Goal: Task Accomplishment & Management: Use online tool/utility

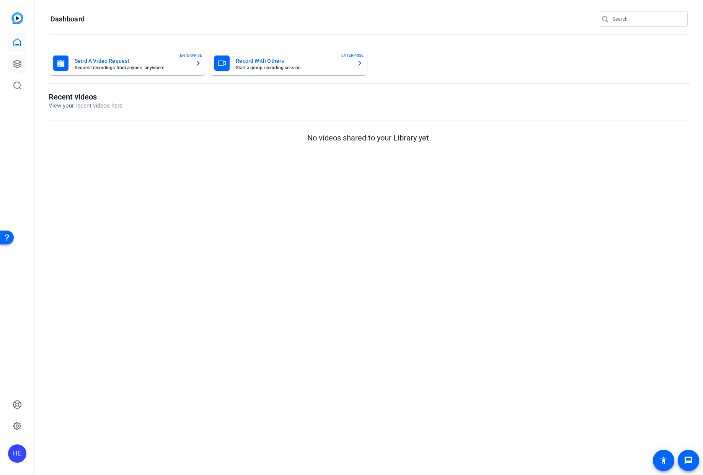
click at [17, 63] on icon at bounding box center [17, 63] width 9 height 9
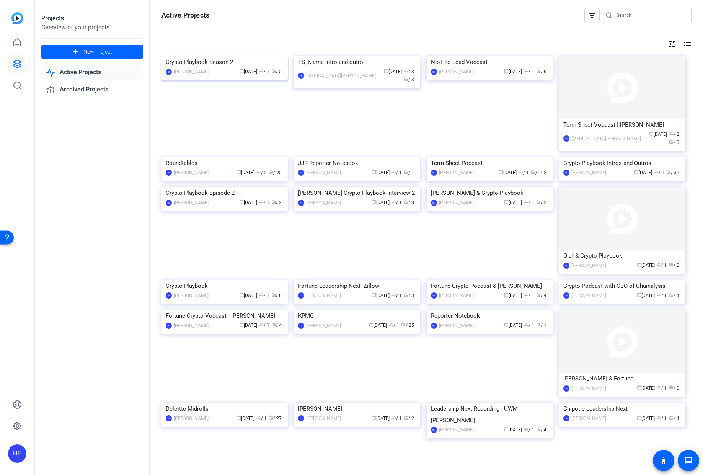
click at [243, 56] on img at bounding box center [225, 56] width 126 height 0
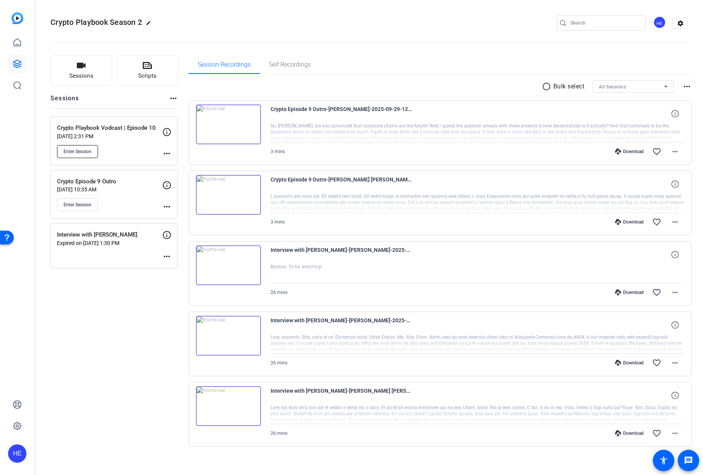
click at [83, 152] on span "Enter Session" at bounding box center [78, 151] width 28 height 6
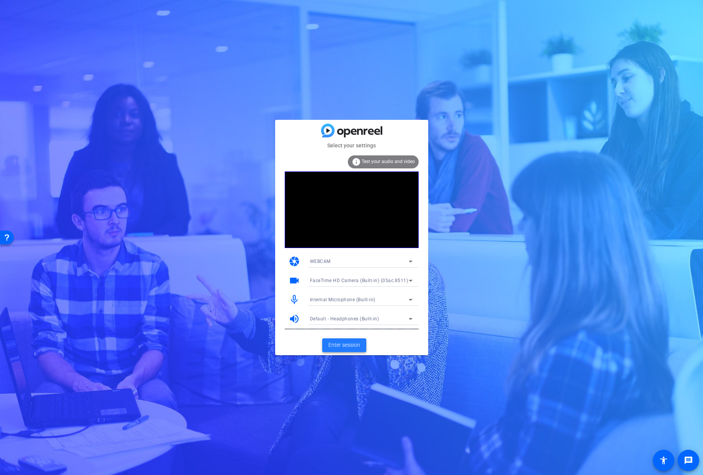
click at [349, 346] on span "Enter session" at bounding box center [344, 345] width 32 height 8
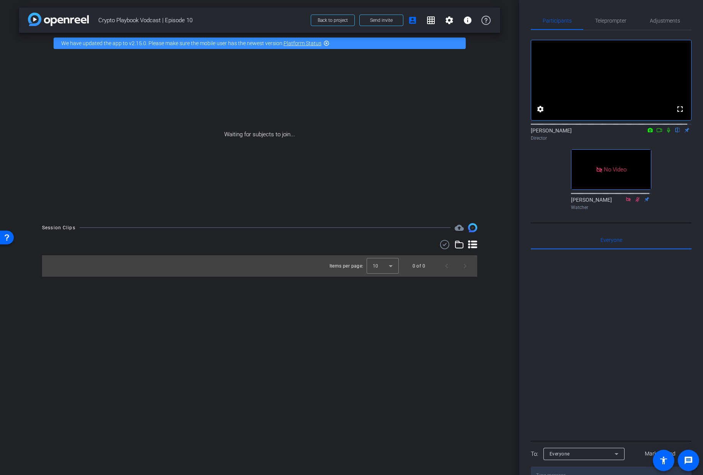
drag, startPoint x: 664, startPoint y: 138, endPoint x: 667, endPoint y: 148, distance: 11.1
click at [666, 133] on icon at bounding box center [669, 129] width 6 height 5
click at [667, 133] on icon at bounding box center [669, 130] width 4 height 5
click at [666, 133] on icon at bounding box center [669, 129] width 6 height 5
click at [667, 133] on icon at bounding box center [669, 130] width 4 height 5
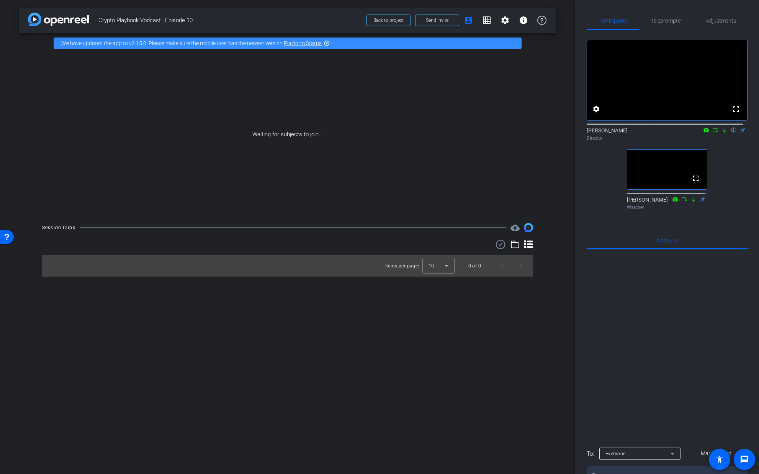
click at [703, 133] on icon at bounding box center [724, 129] width 6 height 5
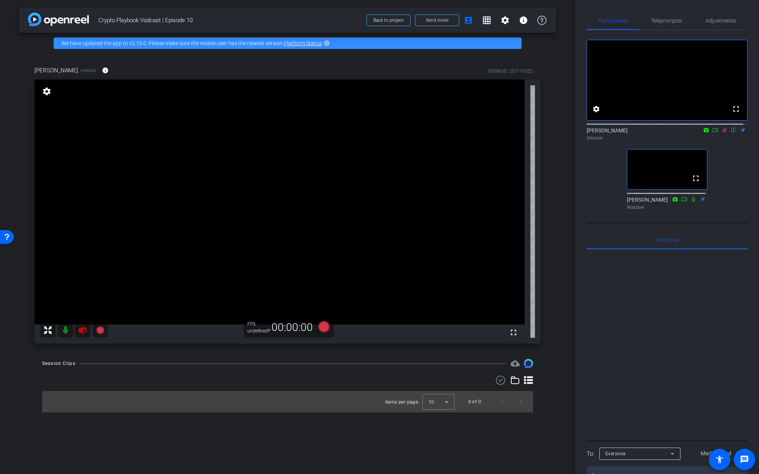
click at [703, 133] on icon at bounding box center [724, 129] width 6 height 5
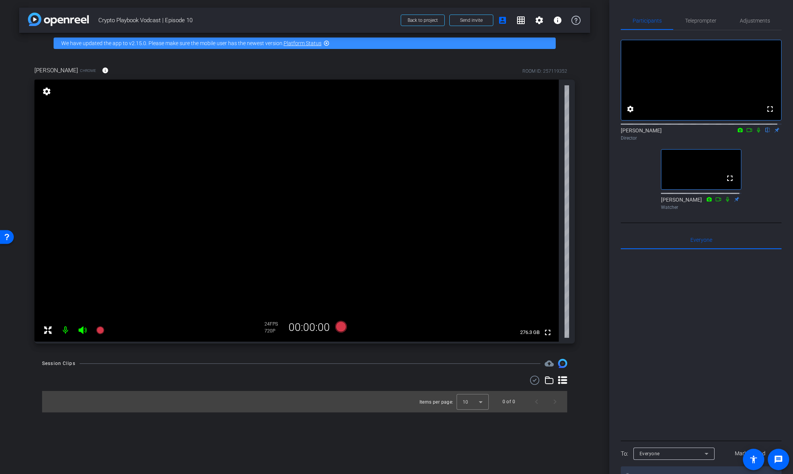
click at [703, 133] on icon at bounding box center [758, 129] width 6 height 5
click at [699, 22] on span "Teleprompter" at bounding box center [700, 20] width 31 height 5
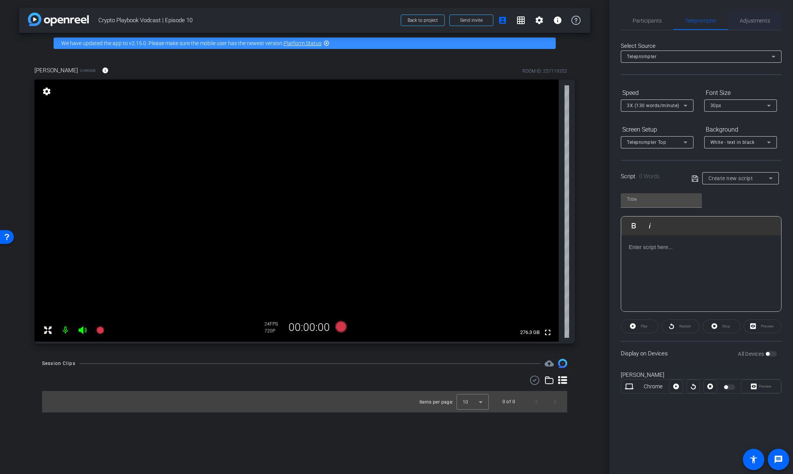
click at [703, 21] on span "Adjustments" at bounding box center [755, 20] width 30 height 5
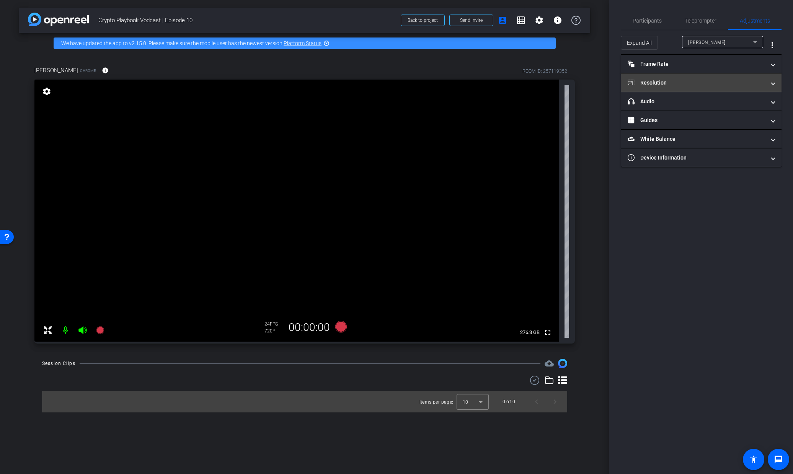
click at [683, 83] on mat-panel-title "Resolution" at bounding box center [697, 83] width 138 height 8
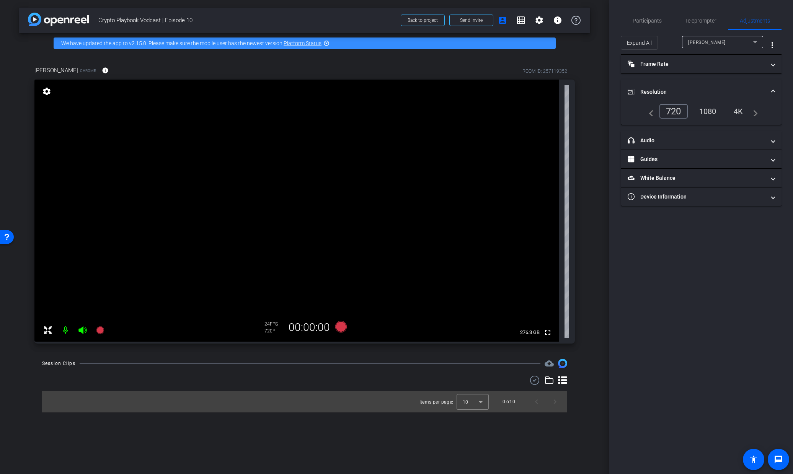
click at [703, 109] on div "1080" at bounding box center [707, 111] width 29 height 13
click at [655, 24] on span "Participants" at bounding box center [647, 20] width 29 height 18
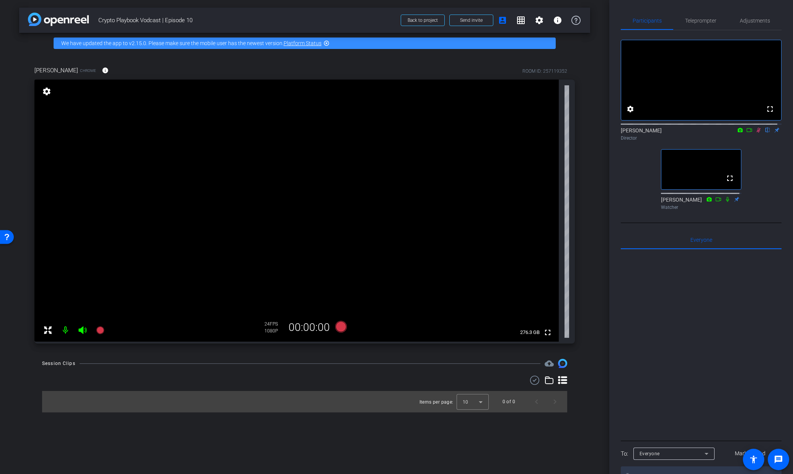
click at [703, 133] on icon at bounding box center [758, 129] width 6 height 5
click at [698, 18] on span "Teleprompter" at bounding box center [700, 20] width 31 height 5
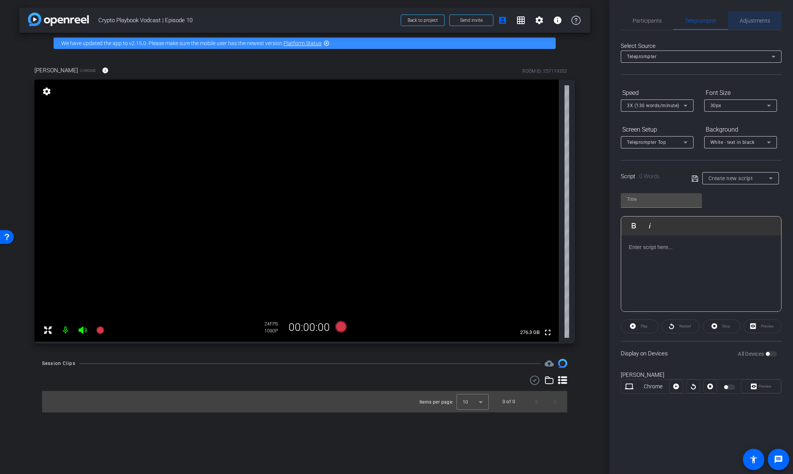
click at [703, 21] on span "Adjustments" at bounding box center [755, 20] width 30 height 5
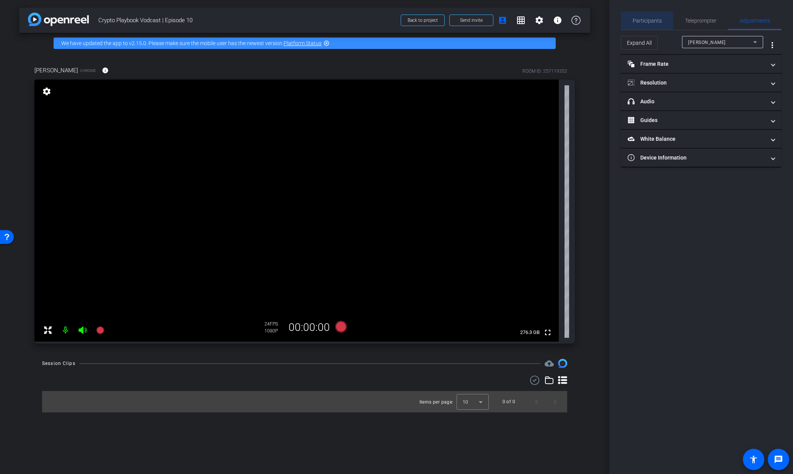
click at [636, 21] on span "Participants" at bounding box center [647, 20] width 29 height 5
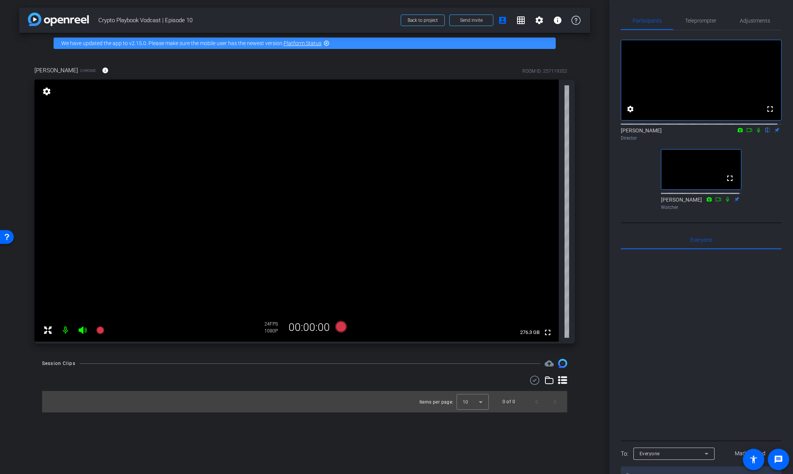
click at [703, 133] on icon at bounding box center [758, 130] width 3 height 5
click at [703, 133] on icon at bounding box center [759, 130] width 4 height 5
click at [703, 133] on icon at bounding box center [758, 129] width 6 height 5
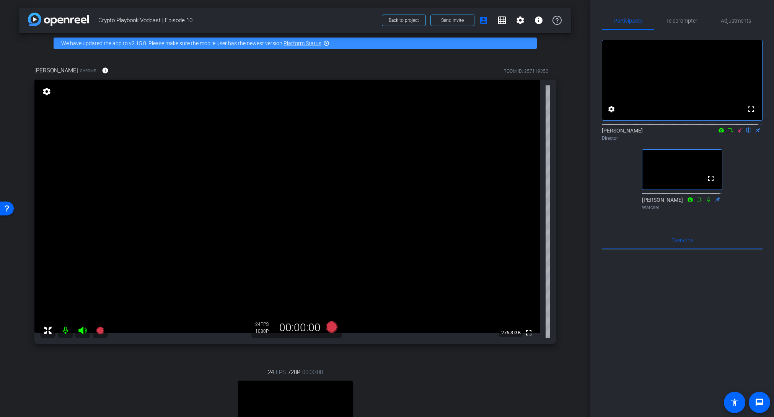
click at [703, 133] on icon at bounding box center [740, 130] width 4 height 5
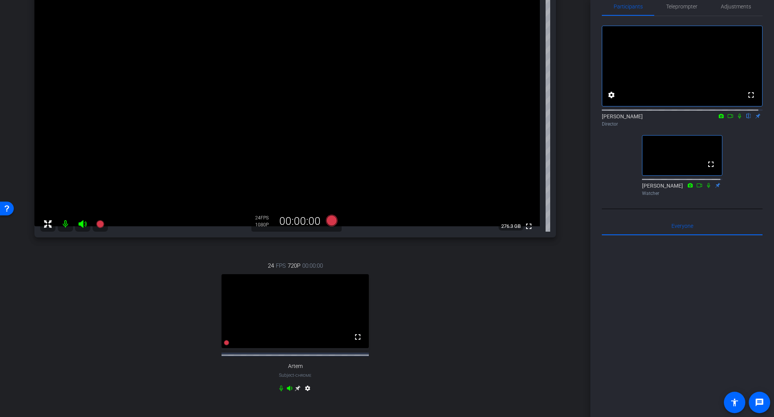
scroll to position [108, 0]
click at [703, 119] on icon at bounding box center [740, 115] width 6 height 5
click at [295, 389] on icon at bounding box center [298, 386] width 6 height 6
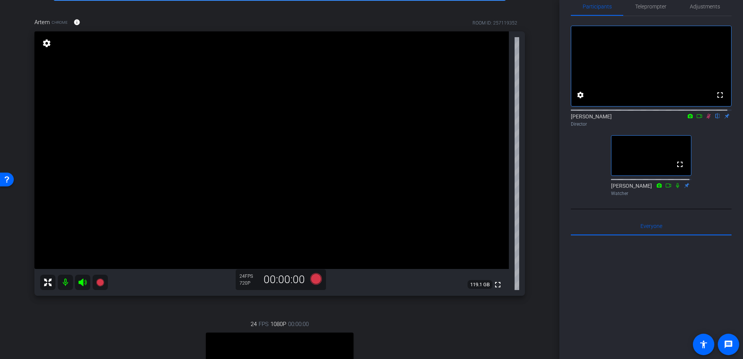
scroll to position [44, 0]
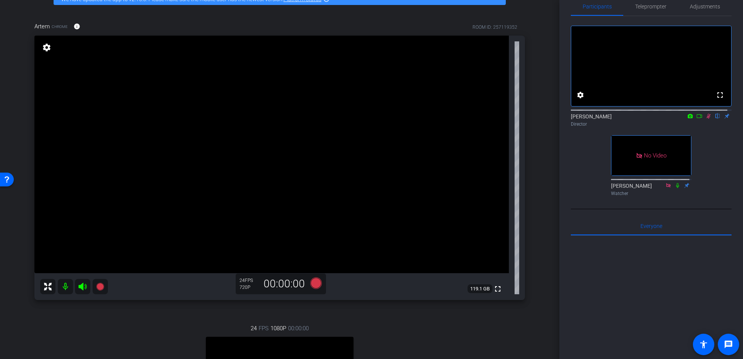
click at [703, 119] on icon at bounding box center [709, 115] width 6 height 5
click at [703, 10] on span "Adjustments" at bounding box center [705, 6] width 30 height 18
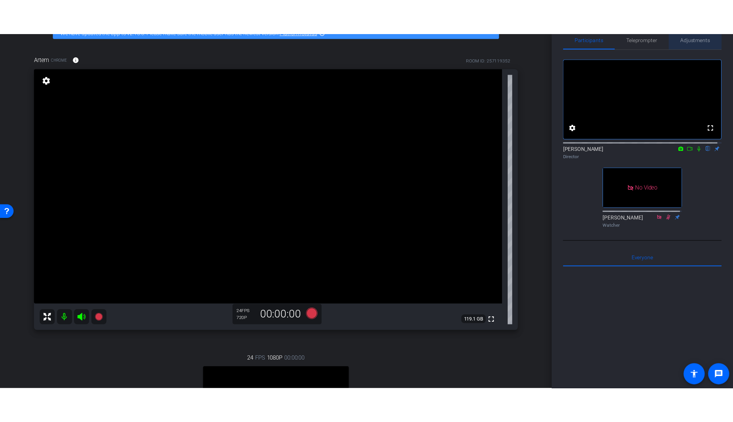
scroll to position [0, 0]
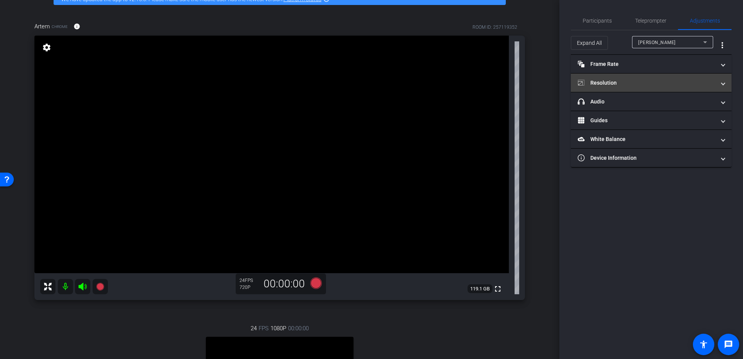
click at [627, 82] on mat-panel-title "Resolution" at bounding box center [647, 83] width 138 height 8
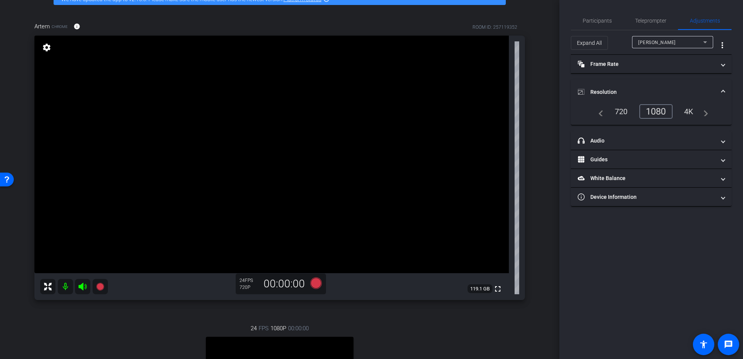
click at [654, 109] on div "1080" at bounding box center [656, 111] width 33 height 15
click at [44, 49] on mat-icon "settings" at bounding box center [46, 47] width 11 height 9
click at [662, 111] on div "1080" at bounding box center [658, 111] width 29 height 13
click at [598, 18] on span "Participants" at bounding box center [597, 20] width 29 height 5
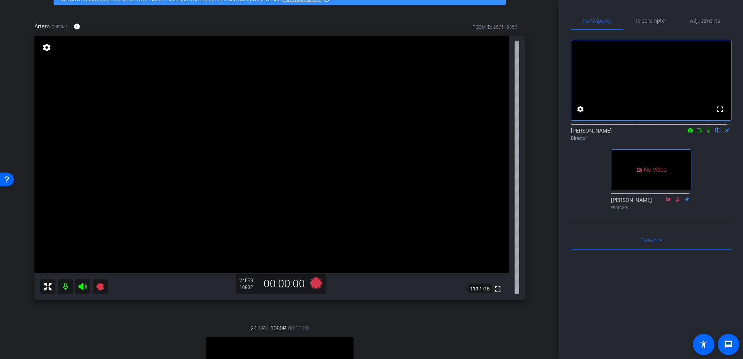
click at [703, 133] on icon at bounding box center [709, 129] width 6 height 5
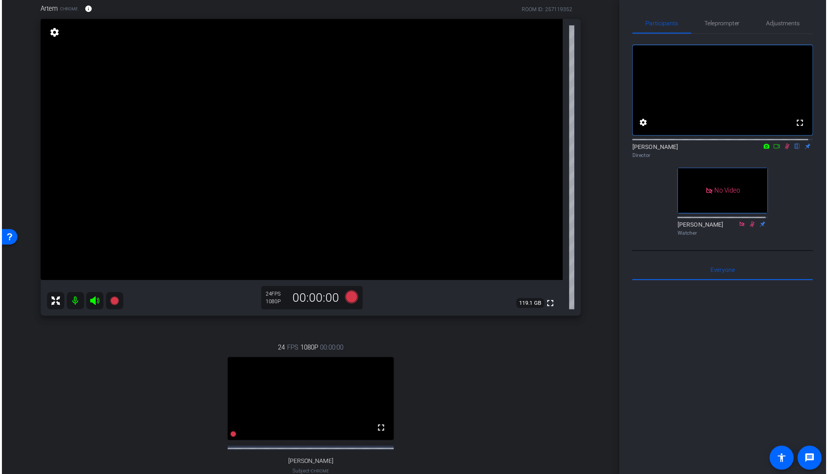
scroll to position [64, 0]
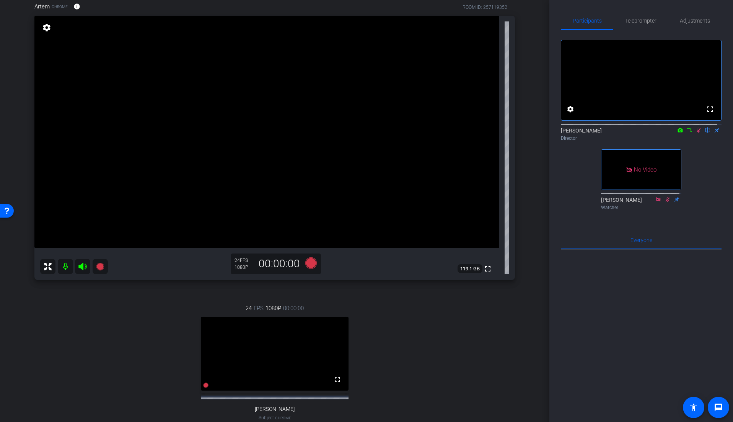
click at [696, 133] on icon at bounding box center [699, 129] width 6 height 5
click at [697, 133] on icon at bounding box center [699, 130] width 4 height 5
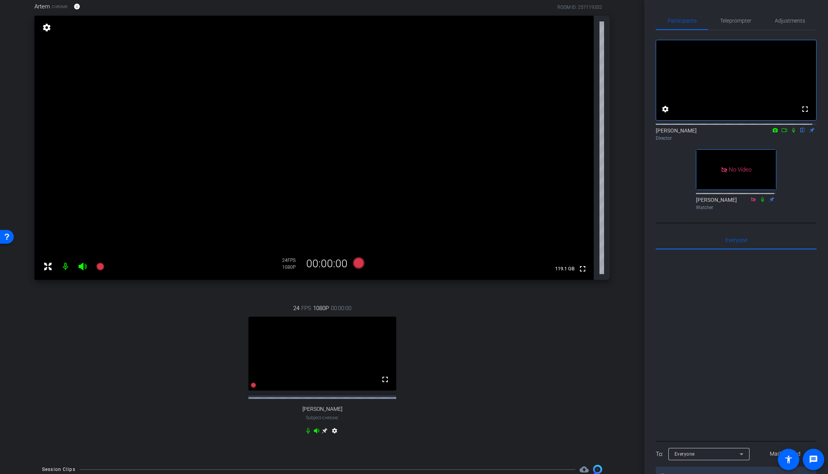
click at [703, 133] on icon at bounding box center [793, 129] width 6 height 5
click at [703, 133] on icon at bounding box center [793, 130] width 4 height 5
click at [357, 262] on icon at bounding box center [357, 262] width 11 height 11
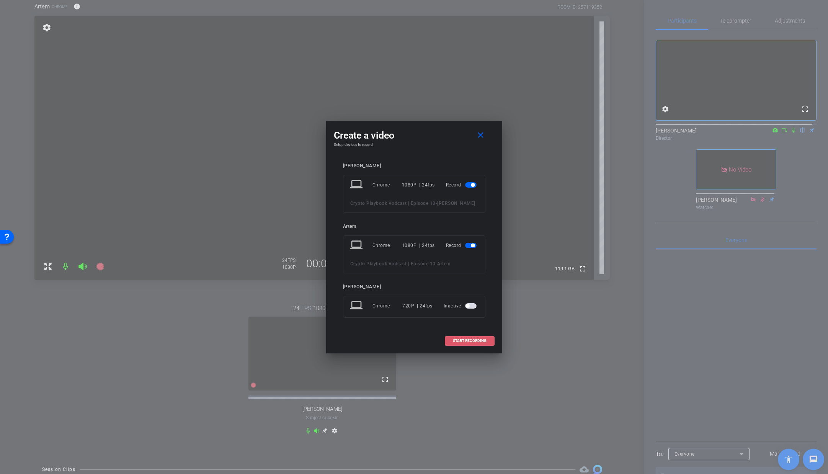
click at [475, 342] on span "START RECORDING" at bounding box center [470, 341] width 34 height 4
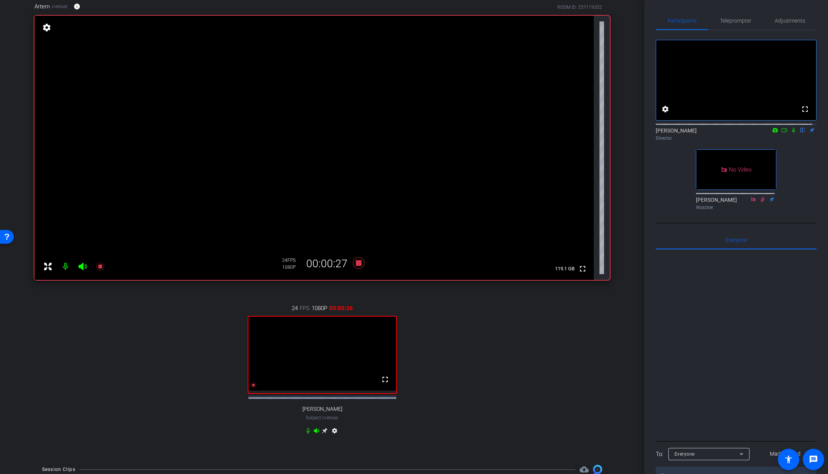
click at [703, 133] on icon at bounding box center [793, 130] width 3 height 5
click at [703, 133] on icon at bounding box center [784, 129] width 6 height 5
click at [703, 133] on icon at bounding box center [802, 129] width 6 height 5
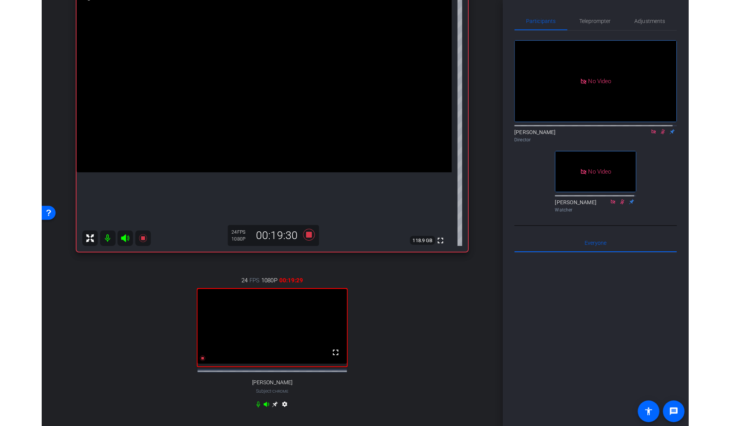
scroll to position [62, 0]
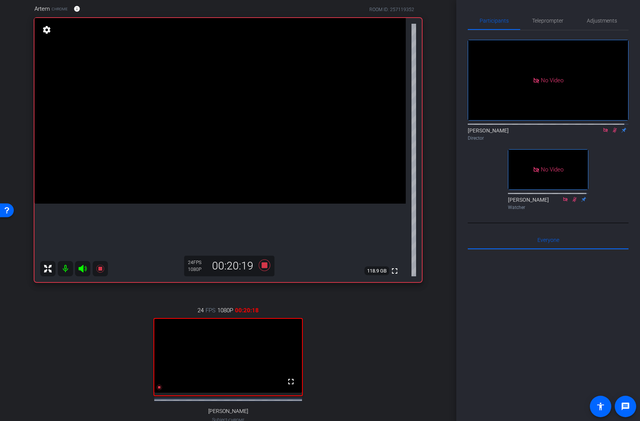
click at [603, 132] on icon at bounding box center [605, 130] width 4 height 4
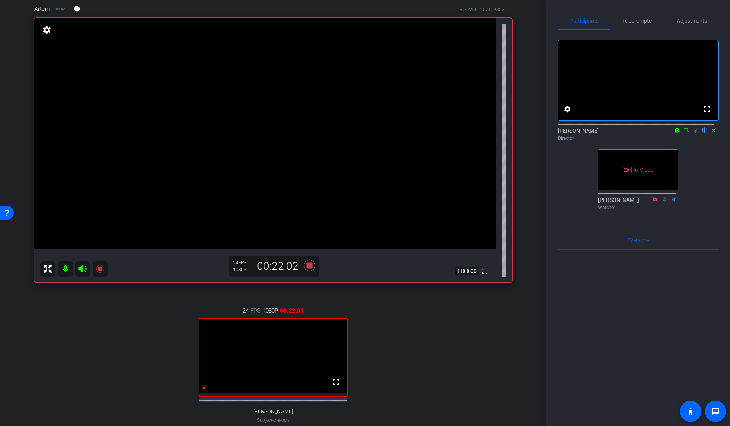
click at [694, 133] on icon at bounding box center [696, 130] width 4 height 5
click at [307, 265] on icon at bounding box center [309, 264] width 11 height 11
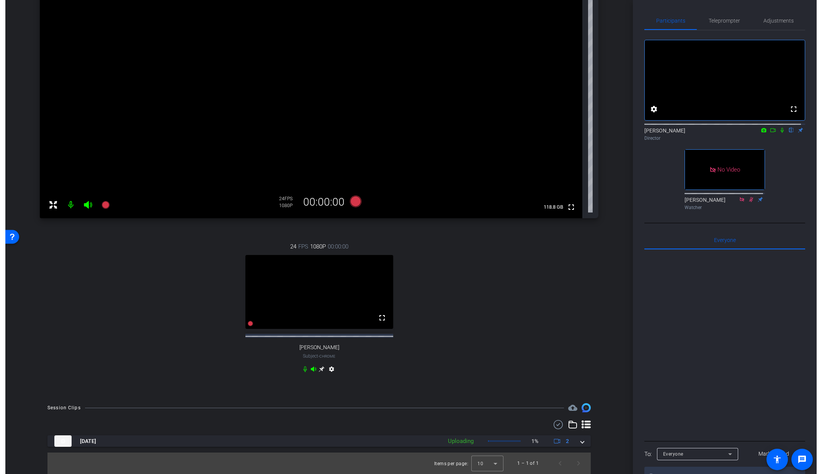
scroll to position [132, 0]
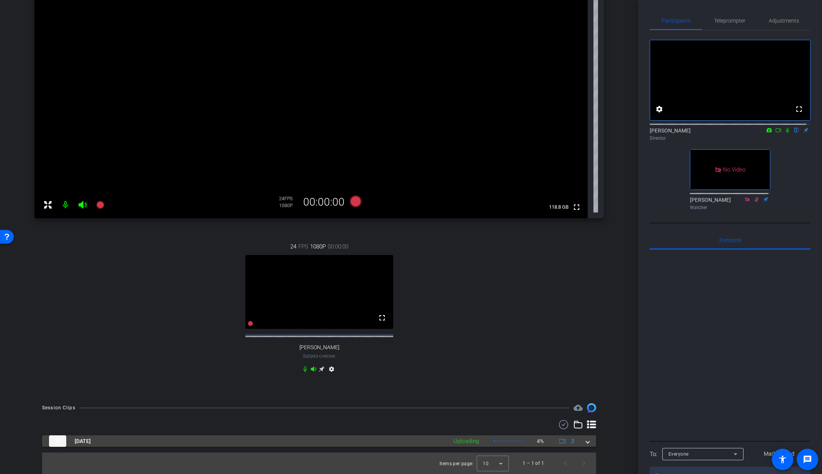
click at [586, 443] on span at bounding box center [587, 441] width 3 height 8
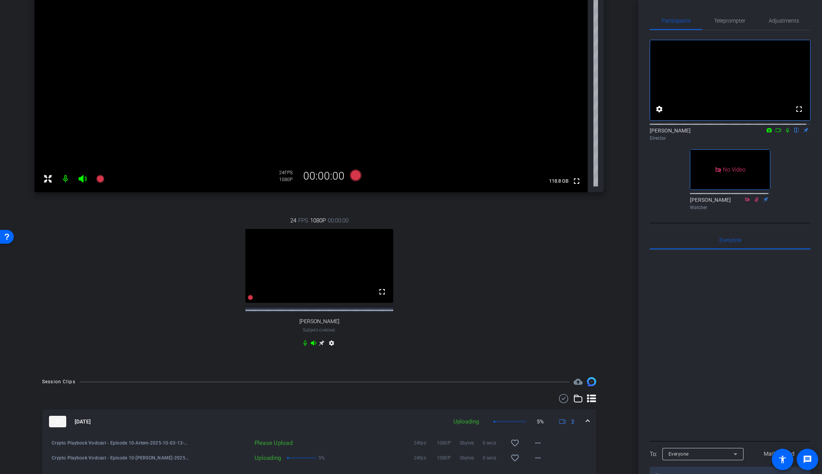
scroll to position [187, 0]
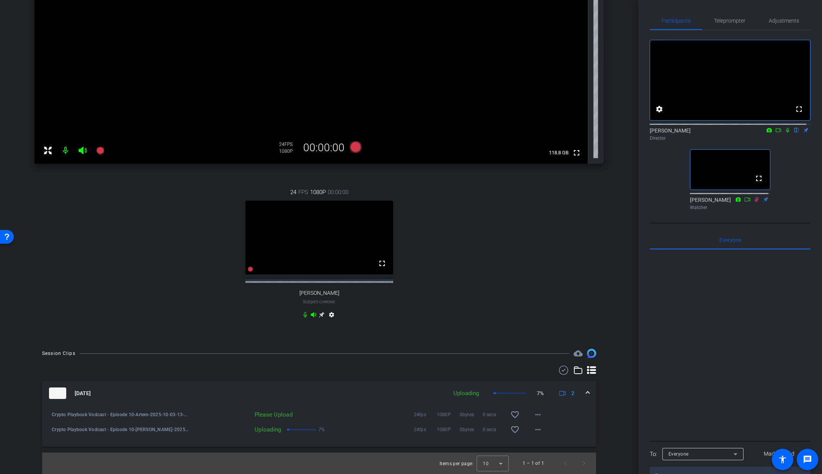
click at [703, 133] on icon at bounding box center [787, 129] width 6 height 5
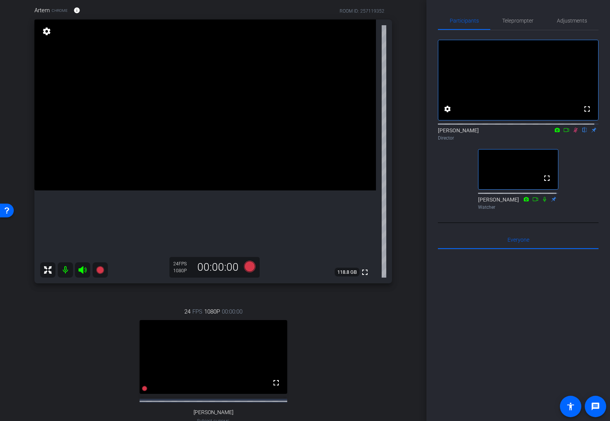
scroll to position [95, 0]
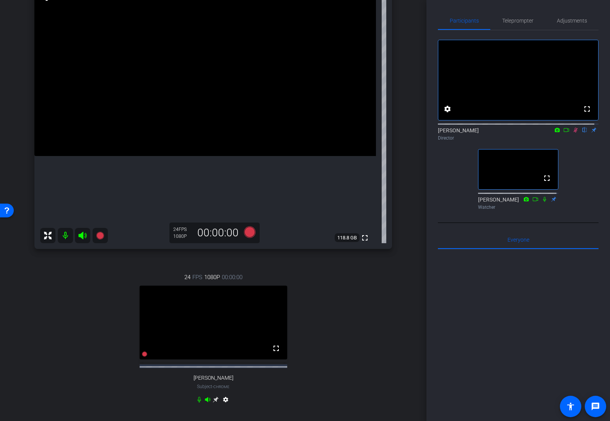
click at [573, 133] on icon at bounding box center [576, 129] width 6 height 5
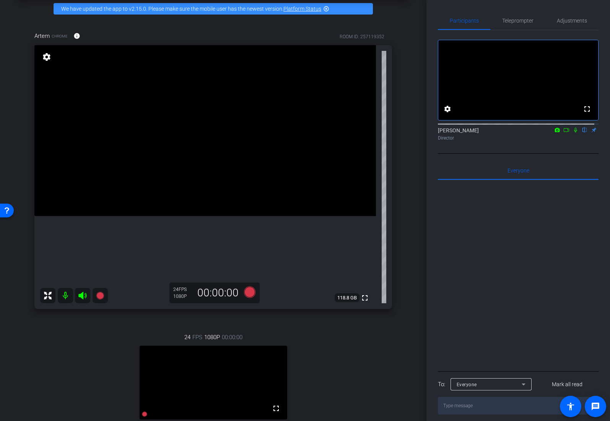
scroll to position [0, 0]
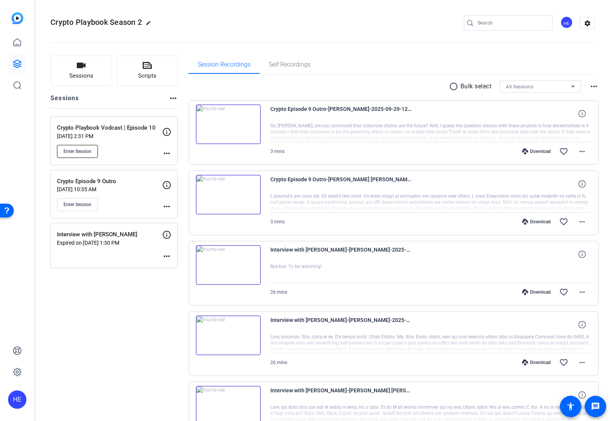
click at [84, 152] on span "Enter Session" at bounding box center [78, 151] width 28 height 6
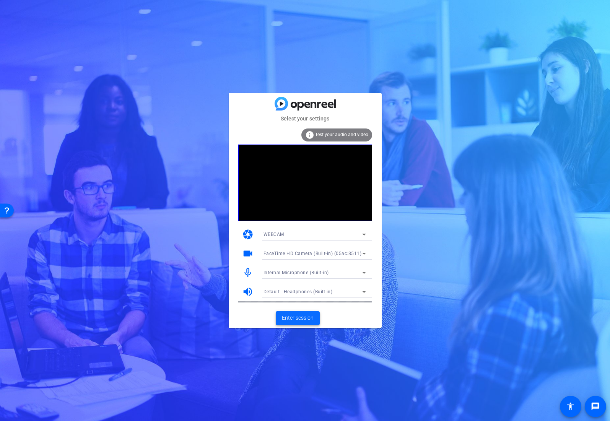
click at [302, 313] on span at bounding box center [298, 318] width 44 height 18
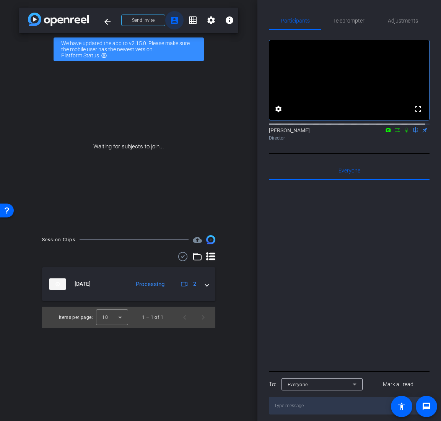
click at [178, 20] on mat-icon "account_box" at bounding box center [174, 20] width 9 height 9
click at [147, 22] on span "Send invite" at bounding box center [143, 20] width 23 height 6
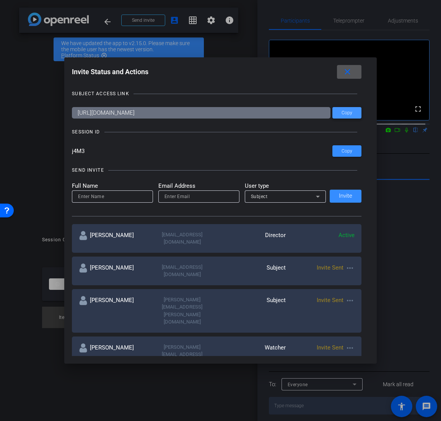
click at [342, 114] on span "Copy" at bounding box center [347, 113] width 11 height 6
click at [351, 155] on span at bounding box center [347, 151] width 29 height 18
click at [352, 72] on mat-icon "close" at bounding box center [348, 72] width 10 height 10
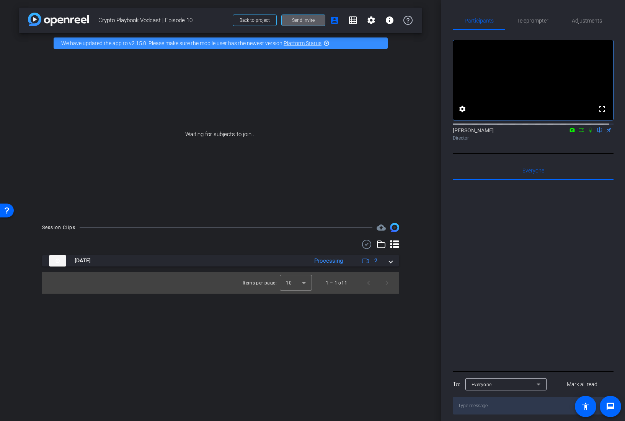
click at [591, 134] on mat-icon at bounding box center [590, 130] width 9 height 7
click at [571, 134] on mat-icon at bounding box center [572, 130] width 9 height 7
click at [577, 142] on div at bounding box center [312, 210] width 625 height 421
click at [576, 127] on div at bounding box center [533, 124] width 161 height 6
click at [579, 133] on icon at bounding box center [581, 129] width 6 height 5
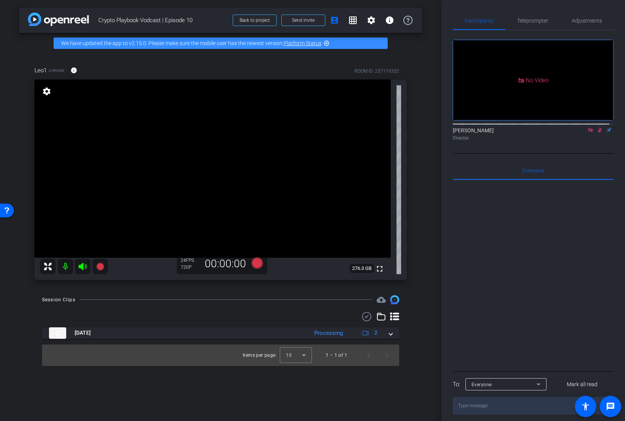
click at [587, 133] on icon at bounding box center [590, 129] width 6 height 5
click at [577, 21] on span "Adjustments" at bounding box center [587, 20] width 30 height 5
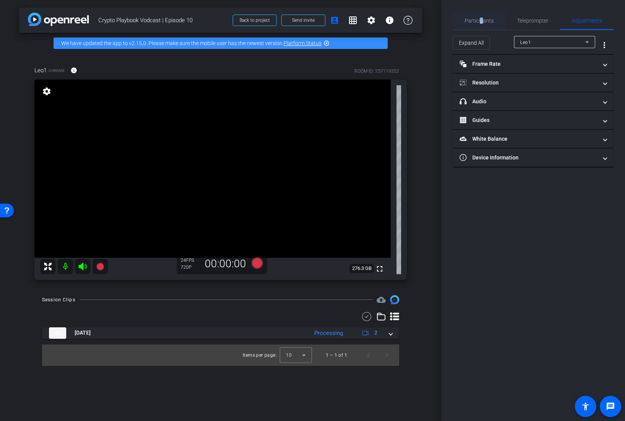
click at [481, 19] on span "Participants" at bounding box center [479, 20] width 29 height 5
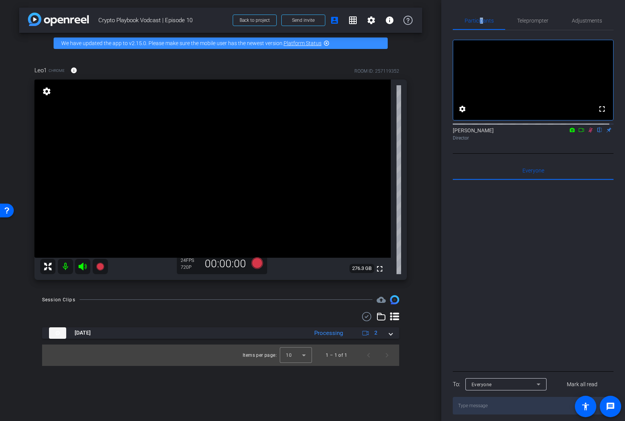
click at [587, 133] on icon at bounding box center [590, 129] width 6 height 5
click at [586, 19] on span "Adjustments" at bounding box center [587, 20] width 30 height 5
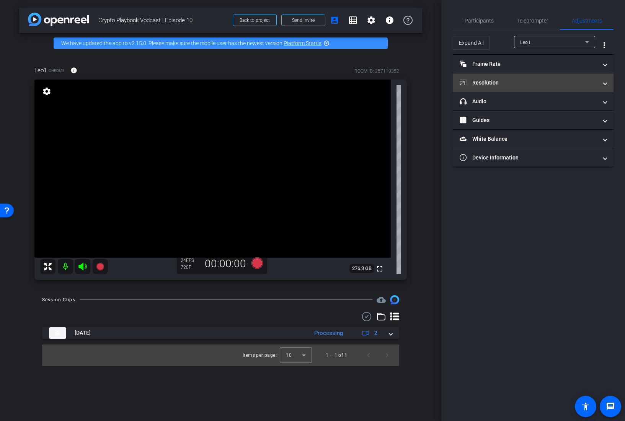
click at [487, 84] on mat-panel-title "Resolution" at bounding box center [529, 83] width 138 height 8
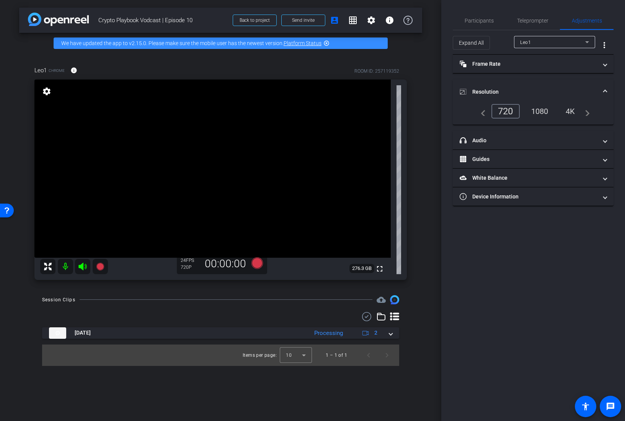
click at [537, 112] on div "1080" at bounding box center [539, 111] width 29 height 13
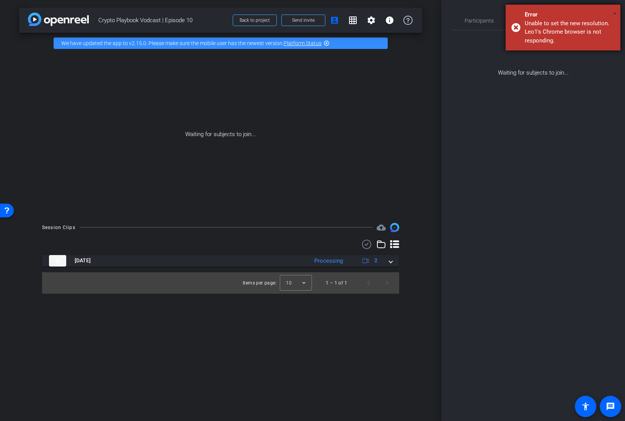
click at [610, 11] on span "×" at bounding box center [615, 13] width 4 height 9
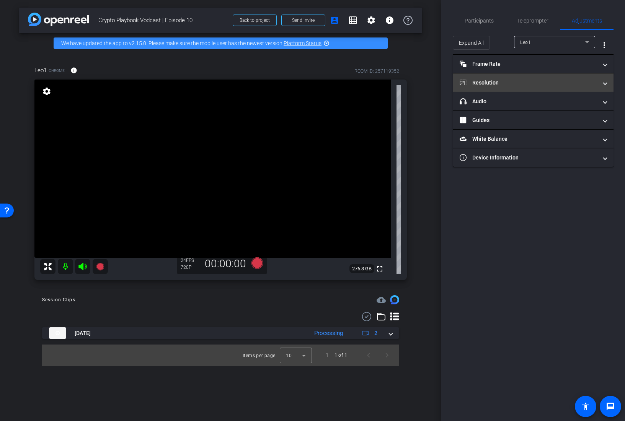
click at [516, 85] on mat-panel-title "Resolution" at bounding box center [529, 83] width 138 height 8
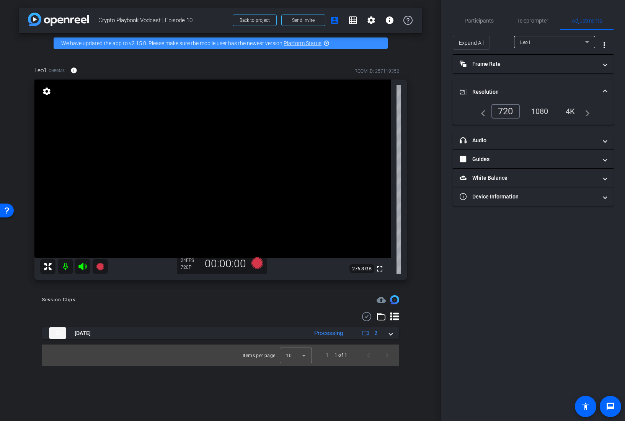
click at [543, 113] on div "1080" at bounding box center [539, 111] width 29 height 13
click at [476, 22] on span "Participants" at bounding box center [479, 20] width 29 height 5
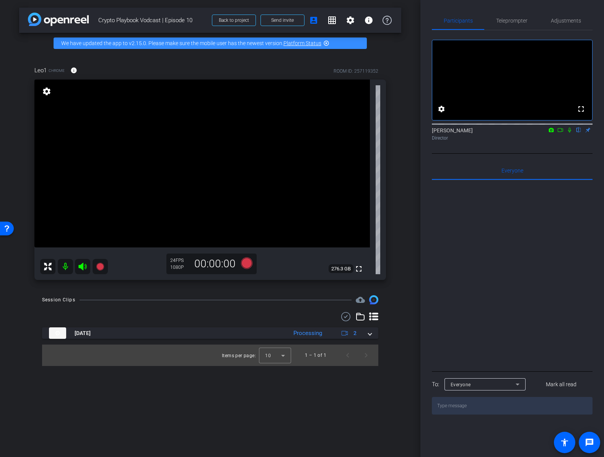
click at [474, 255] on div at bounding box center [512, 274] width 161 height 189
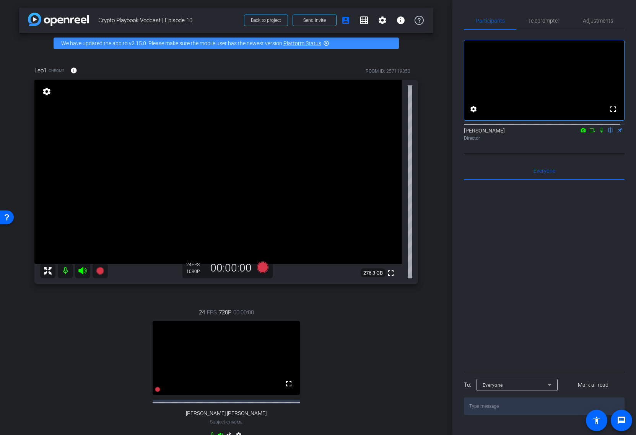
click at [600, 133] on icon at bounding box center [601, 130] width 3 height 5
click at [599, 133] on icon at bounding box center [602, 129] width 6 height 5
click at [600, 133] on icon at bounding box center [602, 130] width 4 height 5
click at [496, 263] on div at bounding box center [544, 274] width 161 height 189
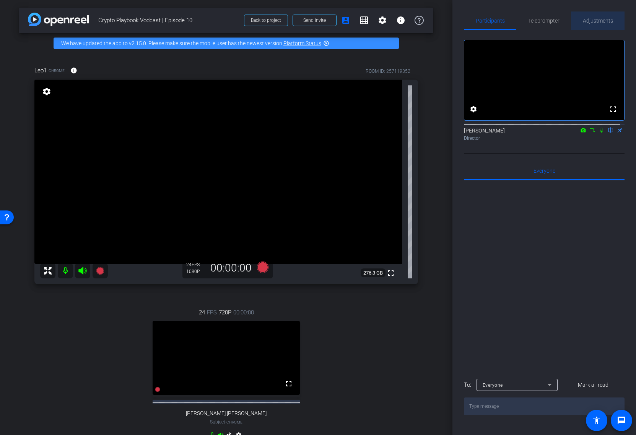
click at [600, 21] on span "Adjustments" at bounding box center [598, 20] width 30 height 5
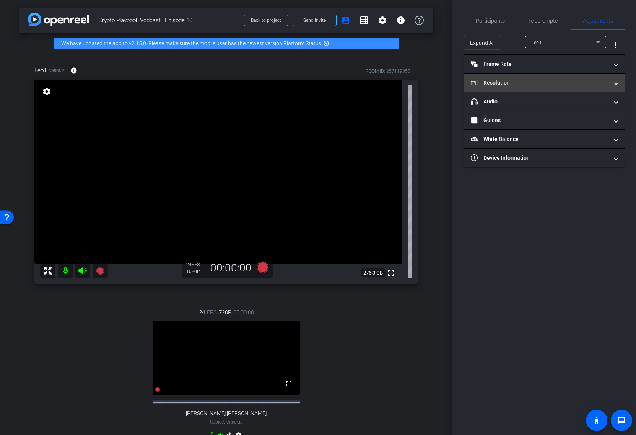
click at [533, 81] on mat-panel-title "Resolution" at bounding box center [540, 83] width 138 height 8
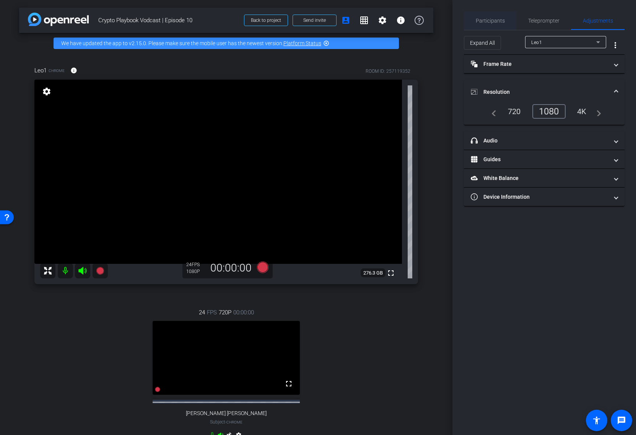
click at [484, 28] on span "Participants" at bounding box center [490, 20] width 29 height 18
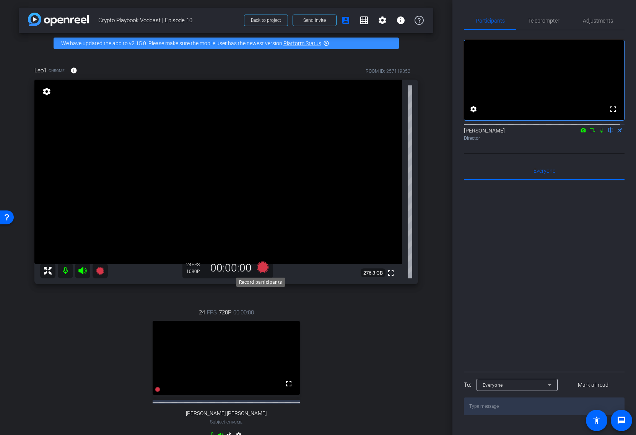
click at [259, 267] on icon at bounding box center [262, 266] width 11 height 11
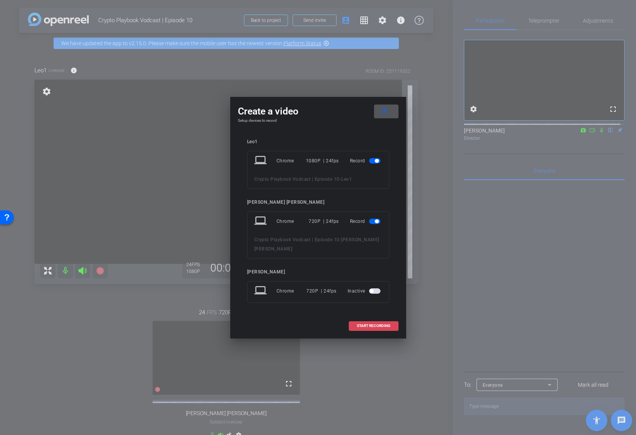
click at [376, 326] on span "START RECORDING" at bounding box center [374, 326] width 34 height 4
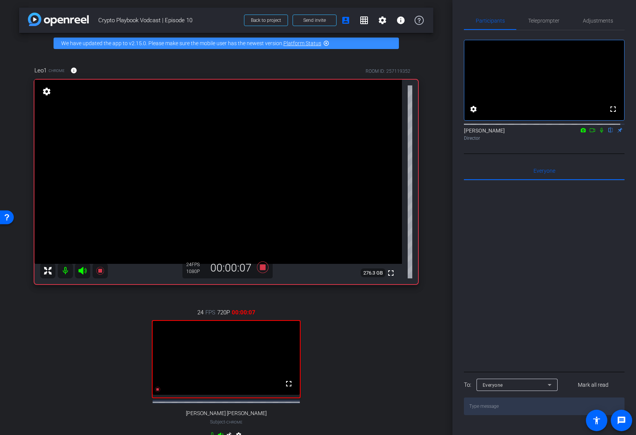
click at [599, 133] on icon at bounding box center [602, 129] width 6 height 5
click at [600, 133] on icon at bounding box center [602, 130] width 4 height 5
click at [599, 133] on icon at bounding box center [602, 129] width 6 height 5
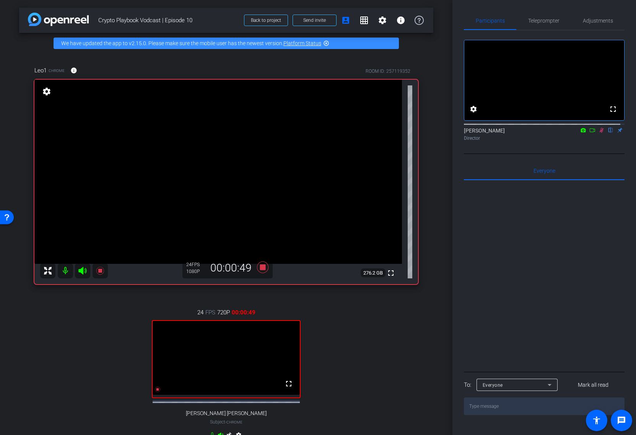
click at [599, 133] on icon at bounding box center [602, 129] width 6 height 5
click at [600, 133] on icon at bounding box center [602, 130] width 4 height 5
click at [601, 133] on icon at bounding box center [602, 130] width 3 height 5
click at [599, 133] on icon at bounding box center [602, 129] width 6 height 5
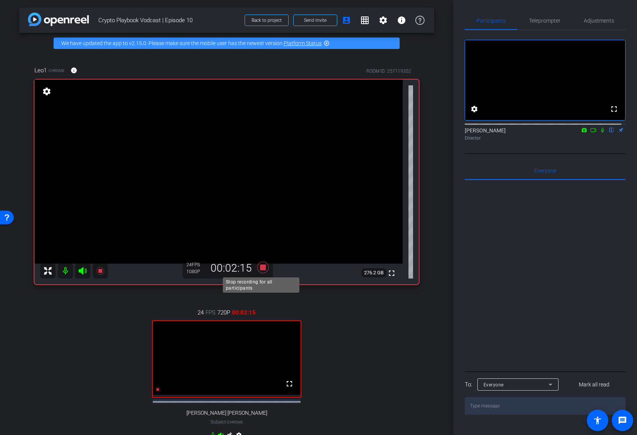
click at [261, 267] on icon at bounding box center [262, 267] width 11 height 11
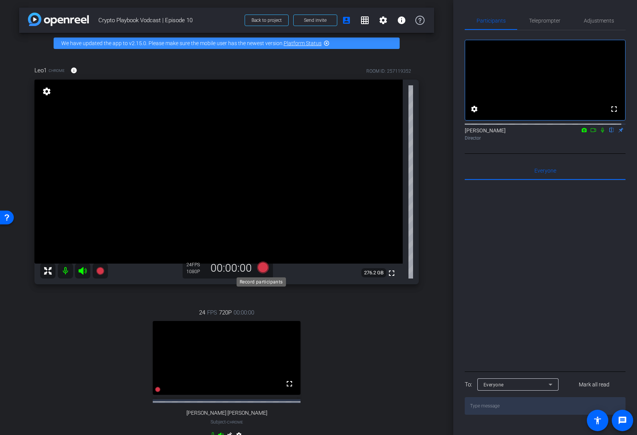
click at [262, 268] on icon at bounding box center [262, 267] width 11 height 11
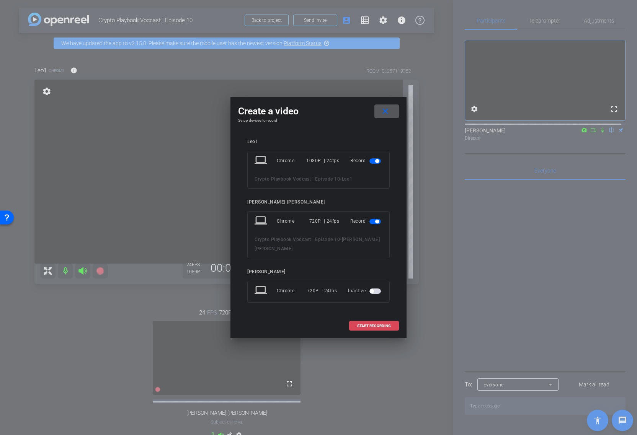
click at [395, 323] on span at bounding box center [373, 326] width 49 height 18
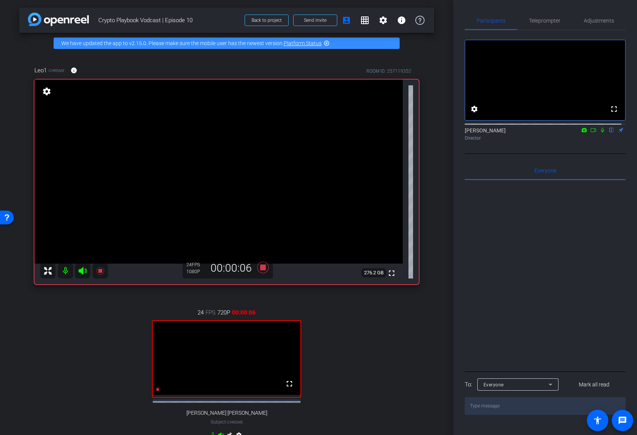
click at [599, 133] on icon at bounding box center [602, 129] width 6 height 5
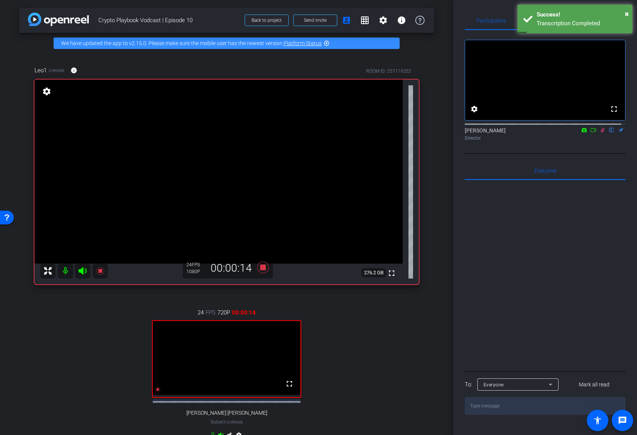
click at [600, 133] on icon at bounding box center [602, 130] width 4 height 5
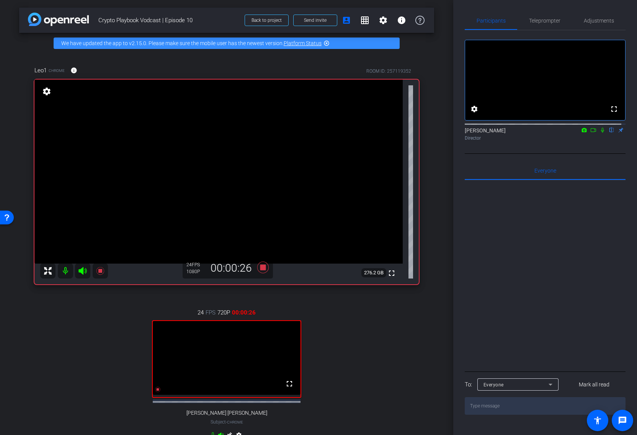
click at [601, 133] on icon at bounding box center [602, 130] width 3 height 5
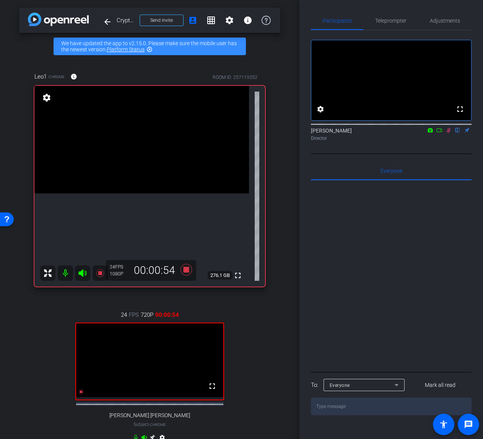
click at [440, 133] on icon at bounding box center [440, 129] width 6 height 5
click at [457, 133] on icon at bounding box center [458, 129] width 6 height 5
click at [451, 133] on icon at bounding box center [449, 129] width 6 height 5
click at [448, 133] on icon at bounding box center [448, 130] width 3 height 5
click at [436, 134] on mat-icon at bounding box center [439, 130] width 9 height 7
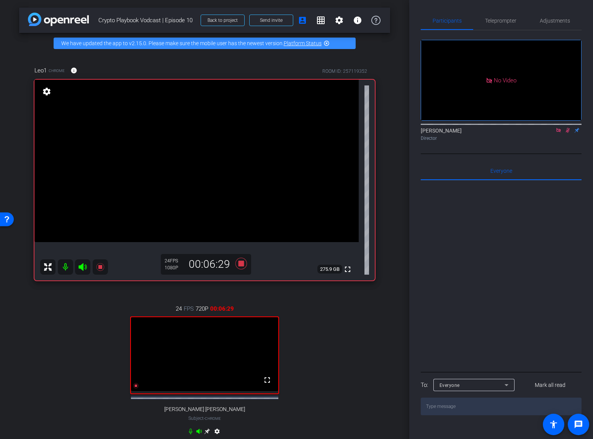
click at [559, 133] on icon at bounding box center [558, 129] width 6 height 5
click at [238, 264] on icon at bounding box center [240, 263] width 11 height 11
click at [560, 133] on icon at bounding box center [558, 129] width 6 height 5
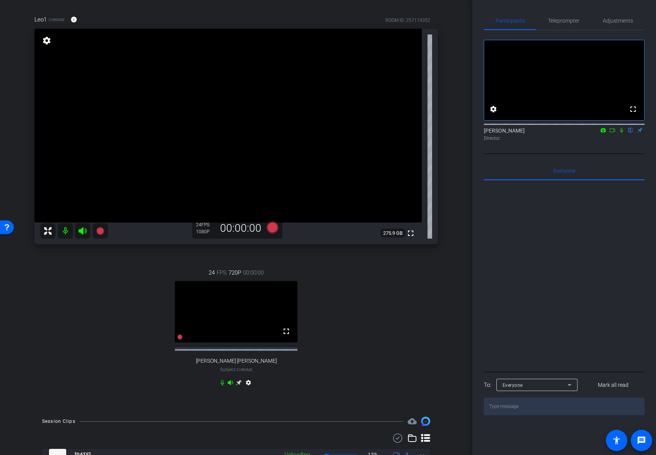
scroll to position [25, 0]
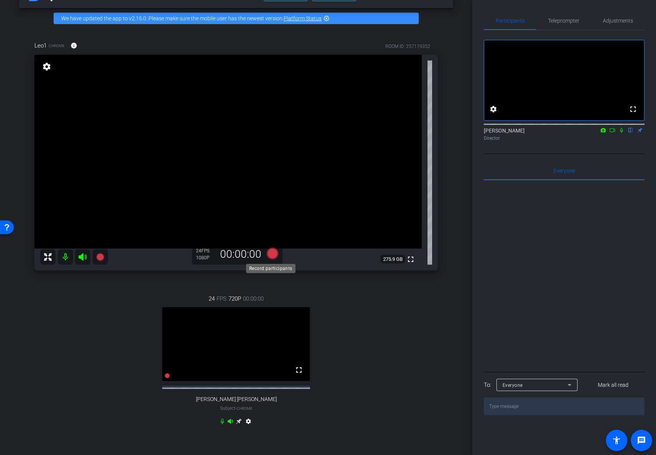
click at [272, 252] on icon at bounding box center [272, 253] width 11 height 11
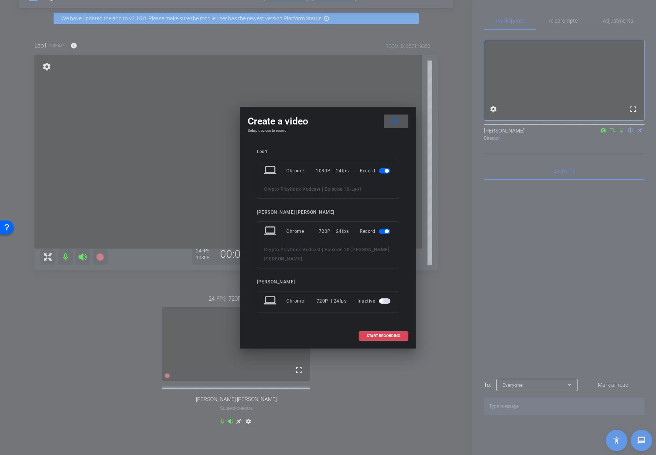
click at [393, 334] on span "START RECORDING" at bounding box center [384, 336] width 34 height 4
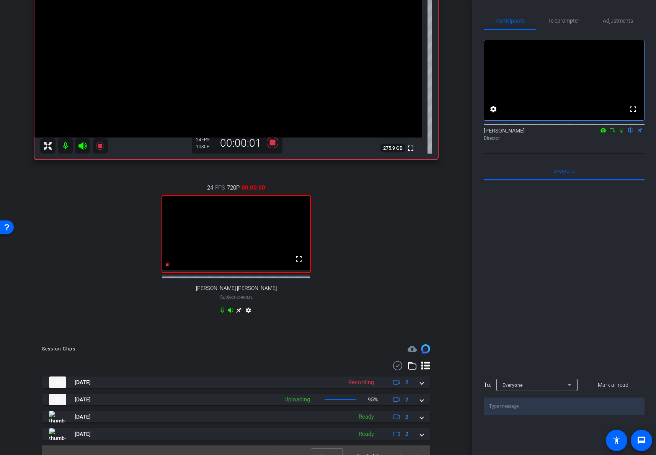
scroll to position [0, 0]
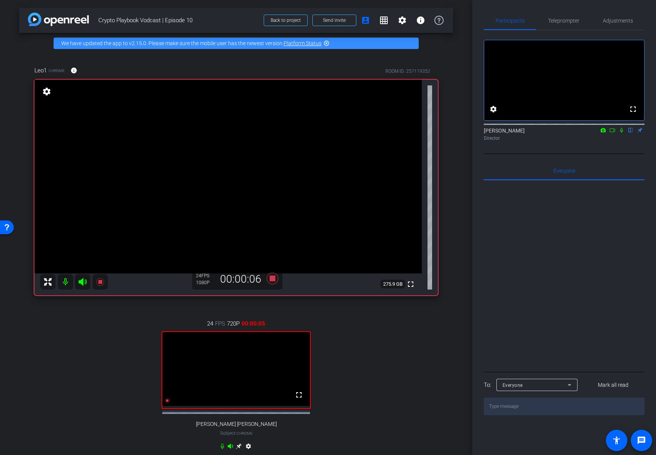
click at [610, 133] on icon at bounding box center [621, 130] width 3 height 5
click at [610, 132] on icon at bounding box center [612, 130] width 5 height 4
click at [610, 133] on icon at bounding box center [621, 129] width 6 height 5
click at [269, 279] on icon at bounding box center [272, 277] width 11 height 11
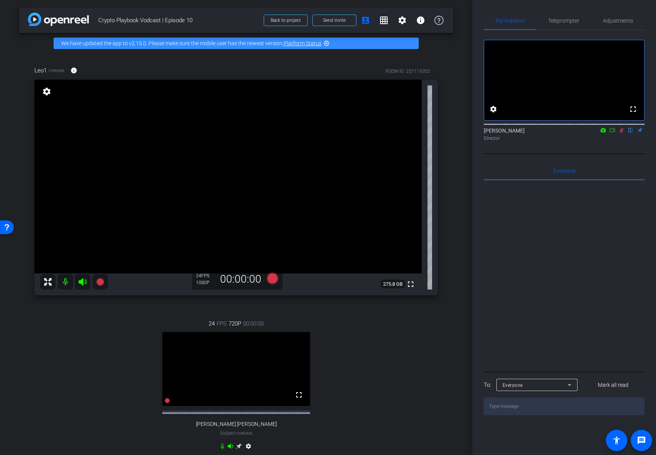
click at [610, 133] on icon at bounding box center [621, 129] width 6 height 5
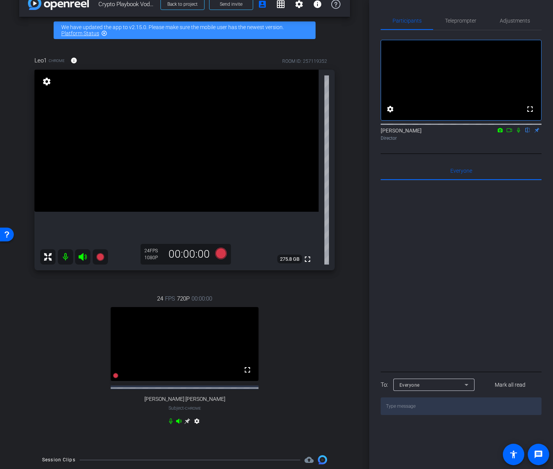
scroll to position [16, 0]
